Goal: Transaction & Acquisition: Purchase product/service

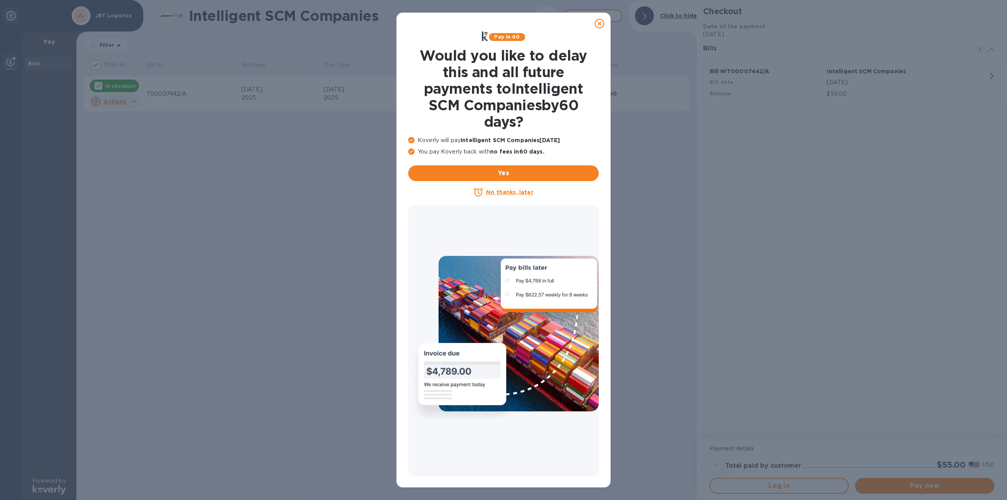
click at [518, 193] on u "No thanks, later" at bounding box center [509, 192] width 47 height 6
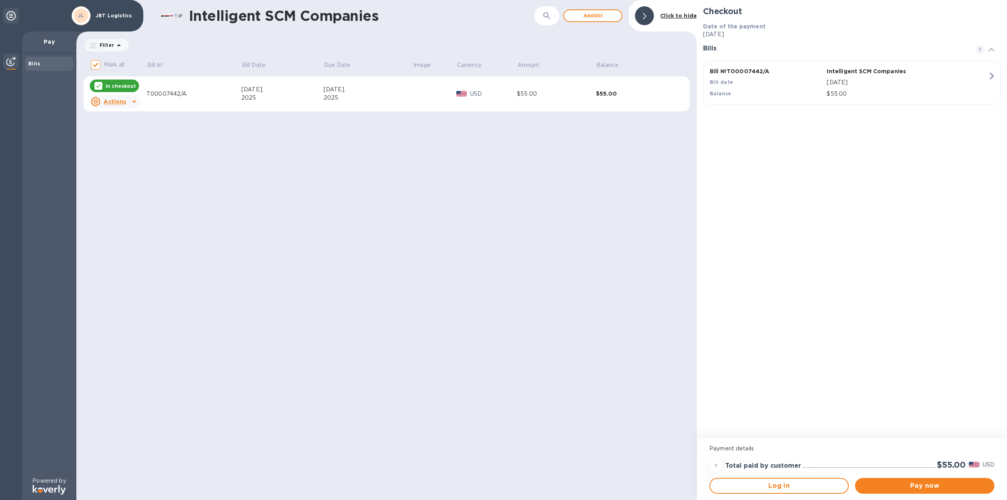
click at [649, 19] on div at bounding box center [644, 15] width 19 height 19
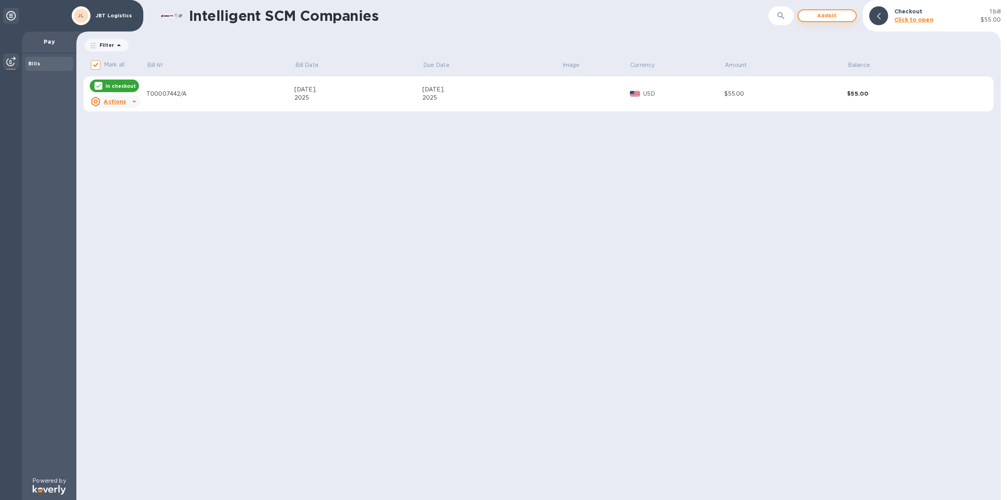
click at [826, 16] on span "Add bill" at bounding box center [827, 15] width 45 height 9
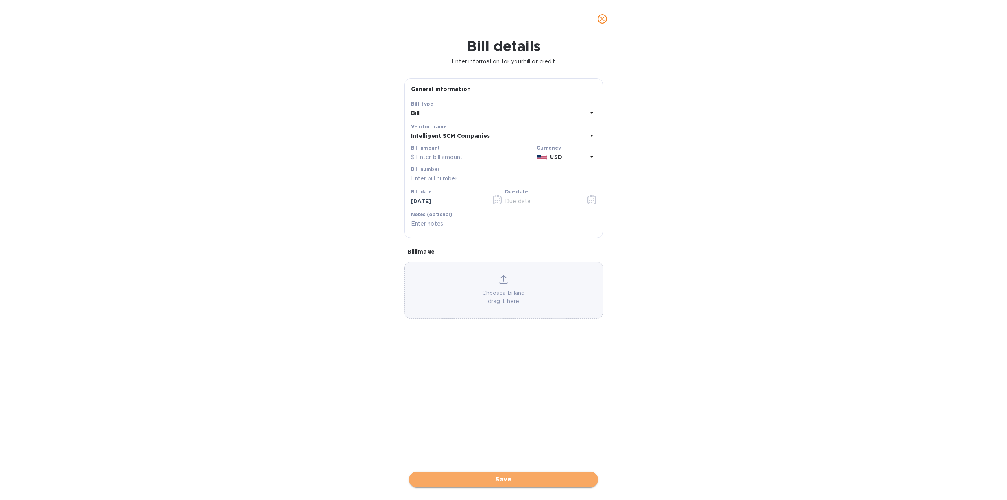
click at [520, 479] on span "Save" at bounding box center [503, 479] width 176 height 9
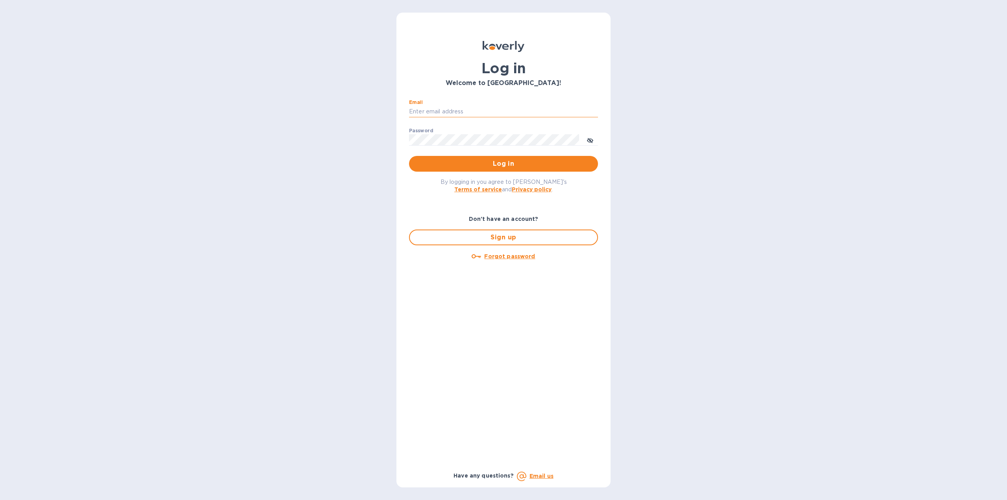
click at [474, 113] on input "Email" at bounding box center [503, 112] width 189 height 12
type input "[EMAIL_ADDRESS][DOMAIN_NAME]"
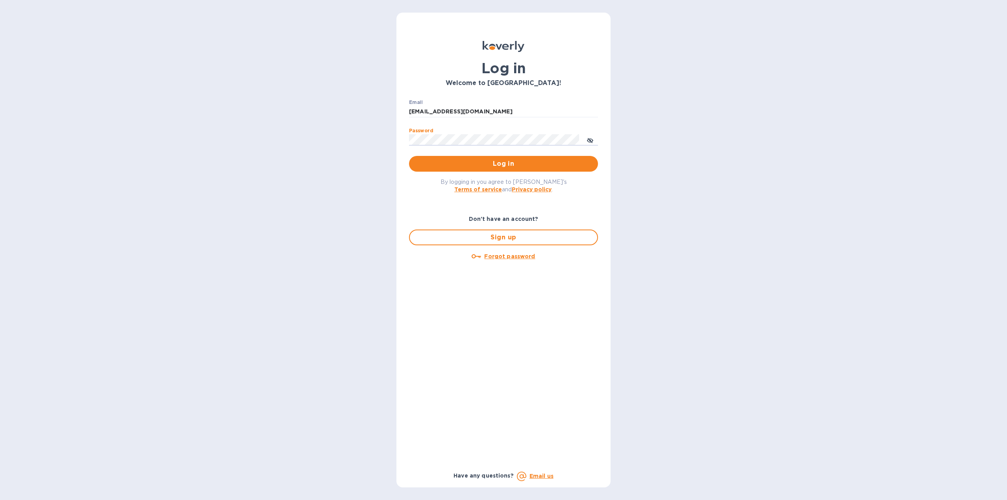
click at [731, 246] on div "Log in Welcome to [GEOGRAPHIC_DATA]! Email [EMAIL_ADDRESS][DOMAIN_NAME] ​ Passw…" at bounding box center [503, 250] width 1007 height 500
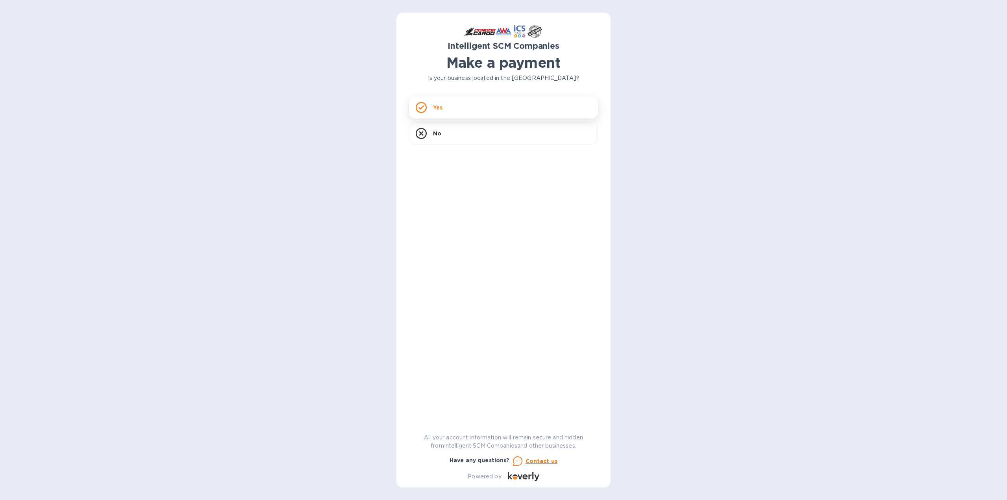
click at [470, 109] on div "Yes" at bounding box center [503, 107] width 189 height 22
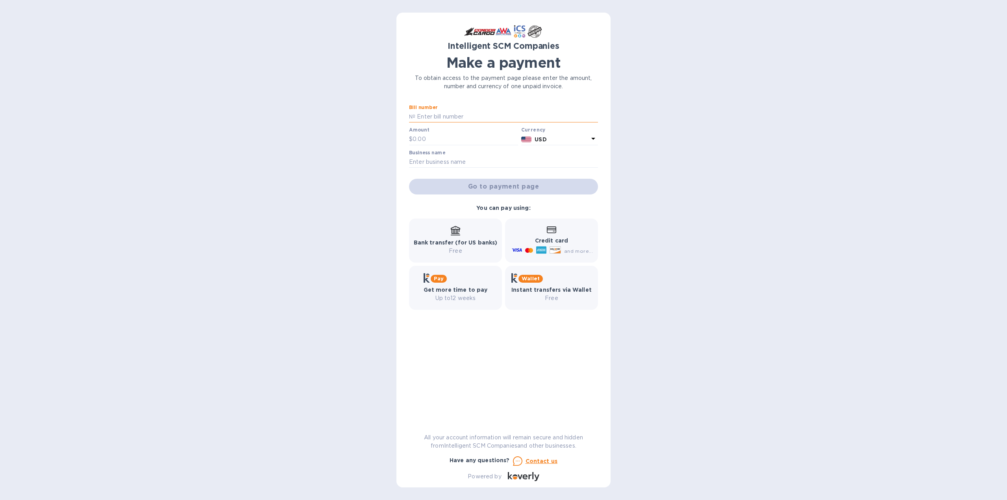
click at [464, 116] on input "text" at bounding box center [506, 117] width 183 height 12
type input "T00007442/A"
click at [443, 141] on input "text" at bounding box center [466, 139] width 106 height 12
type input "55"
click at [482, 162] on input "text" at bounding box center [503, 162] width 189 height 12
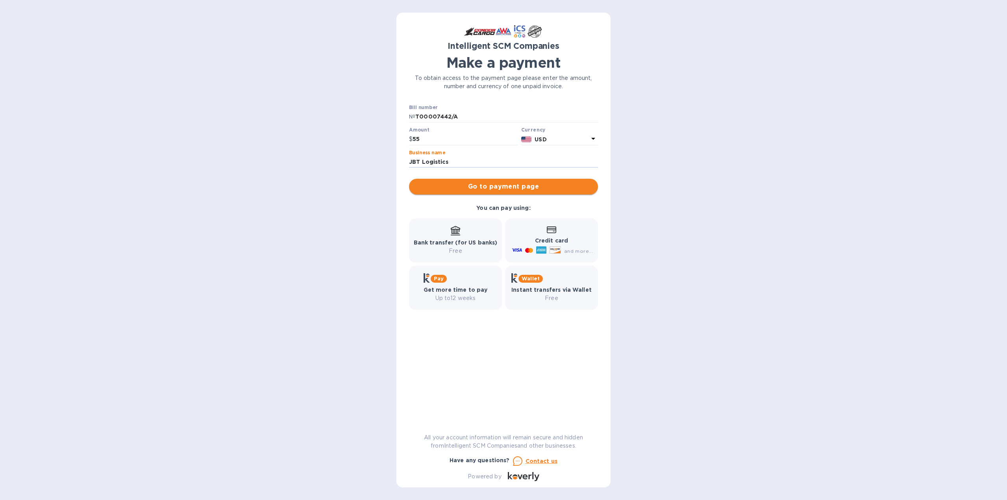
type input "JBT Logistics"
click at [484, 182] on span "Go to payment page" at bounding box center [503, 186] width 176 height 9
